Goal: Information Seeking & Learning: Learn about a topic

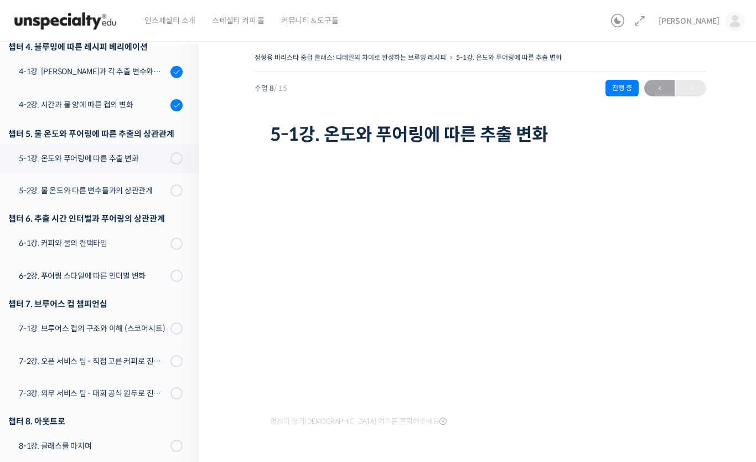
scroll to position [370, 0]
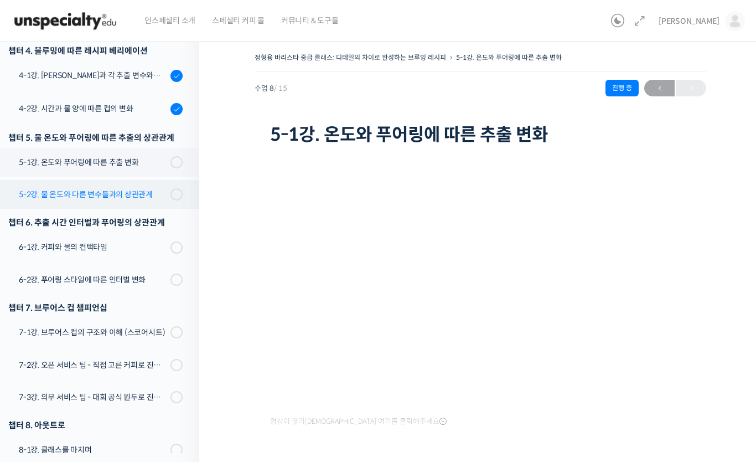
click at [57, 192] on div "5-2강. 물 온도와 다른 변수들과의 상관관계" at bounding box center [93, 194] width 148 height 12
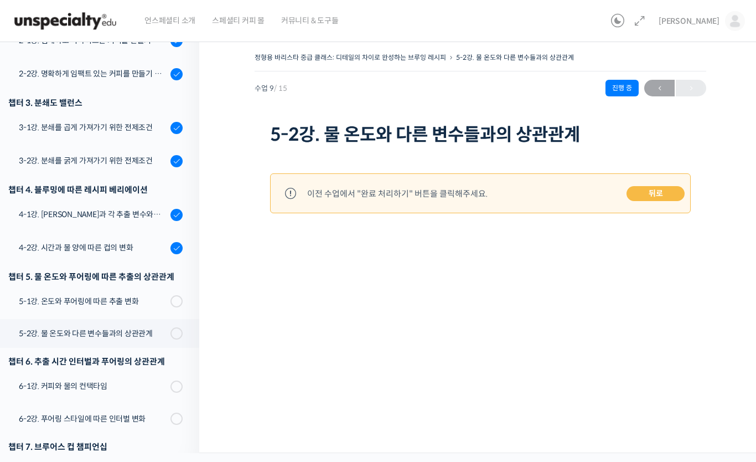
scroll to position [232, 0]
click at [50, 301] on div "5-1강. 온도와 푸어링에 따른 추출 변화" at bounding box center [93, 300] width 148 height 12
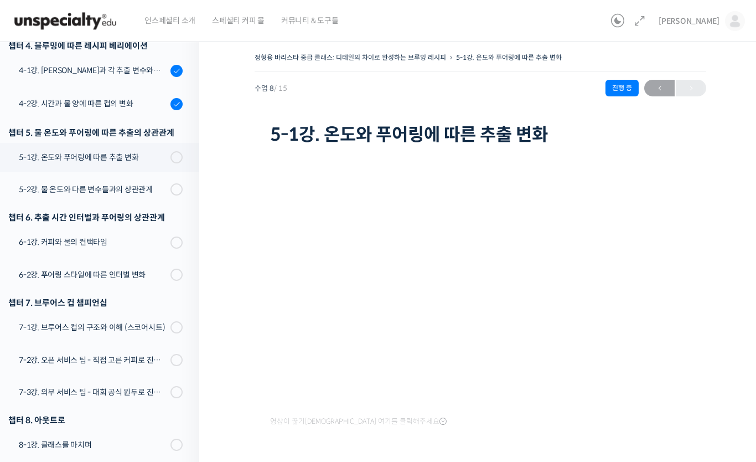
scroll to position [80, 0]
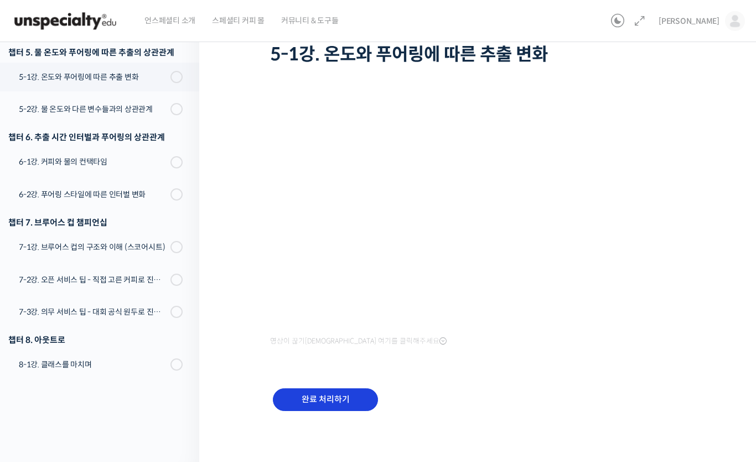
click at [351, 397] on input "완료 처리하기" at bounding box center [325, 399] width 105 height 23
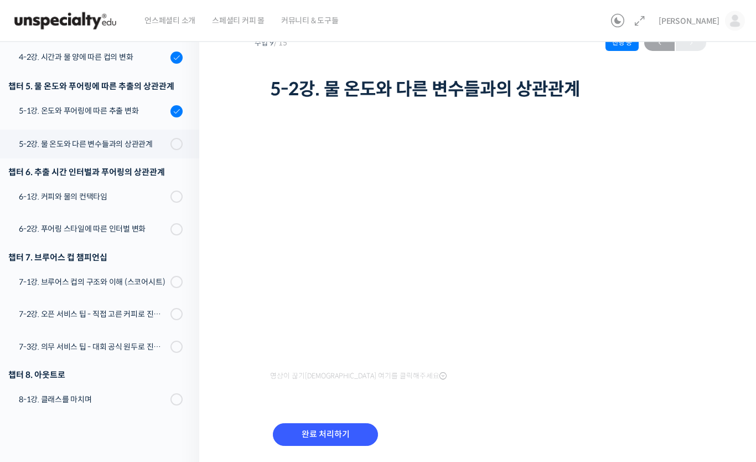
scroll to position [45, 0]
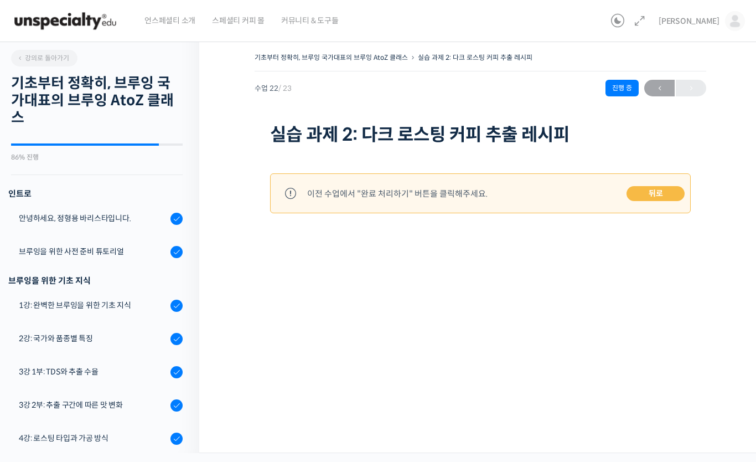
scroll to position [-1, 0]
click at [731, 24] on img at bounding box center [735, 21] width 20 height 20
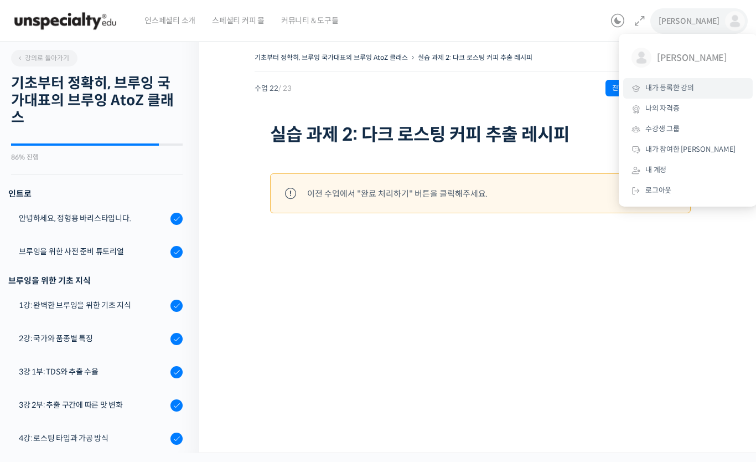
click at [694, 87] on link "내가 등록한 강의" at bounding box center [688, 88] width 130 height 20
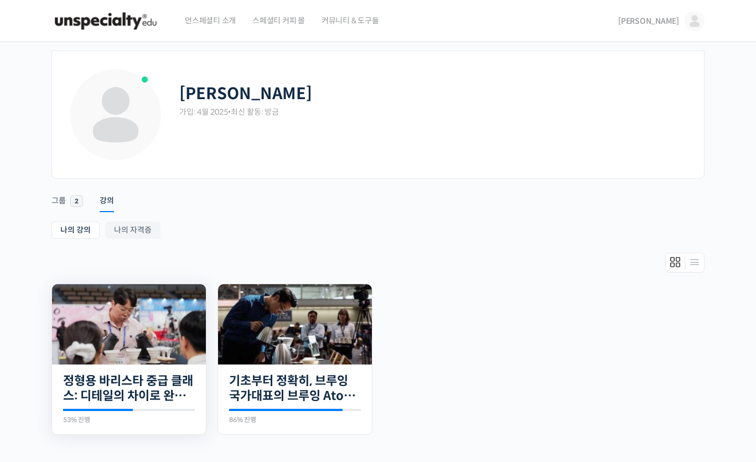
click at [91, 324] on img at bounding box center [129, 324] width 154 height 80
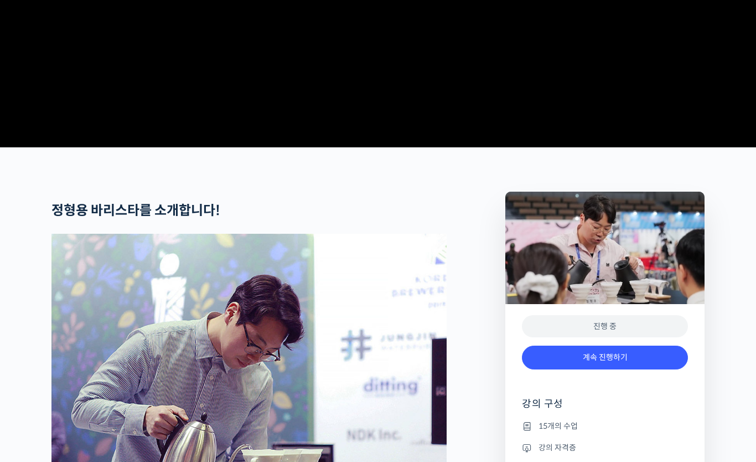
scroll to position [341, 0]
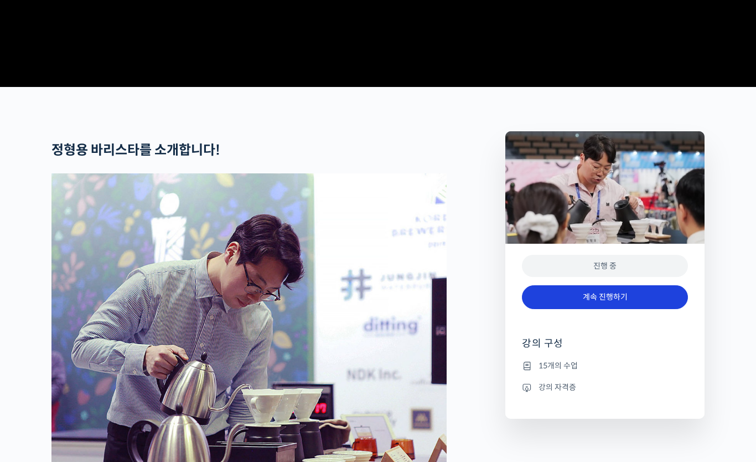
click at [626, 309] on link "계속 진행하기" at bounding box center [605, 298] width 166 height 24
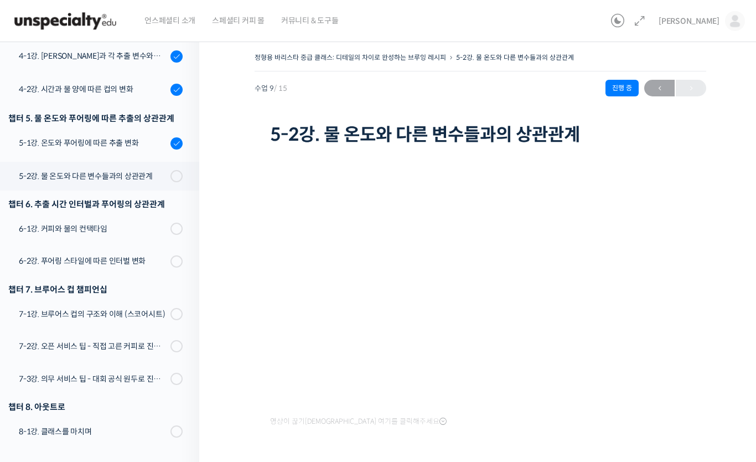
scroll to position [376, 0]
